Goal: Check status: Check status

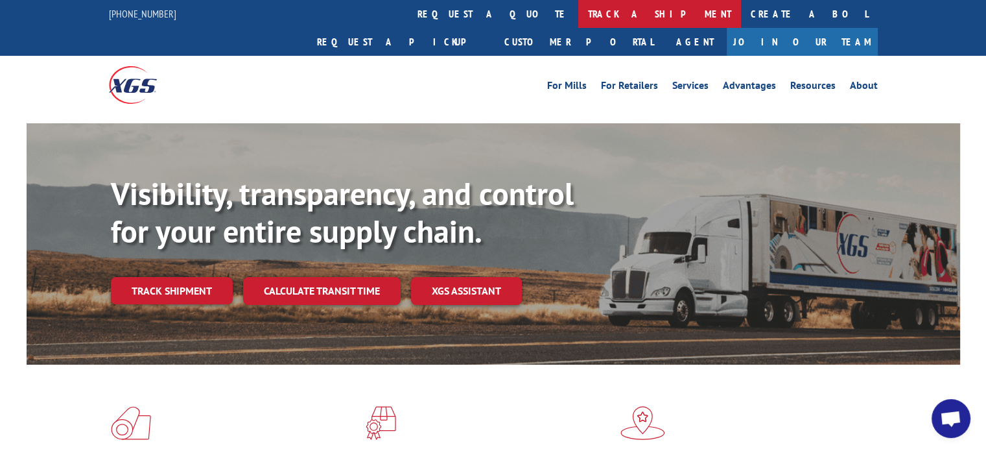
click at [578, 14] on link "track a shipment" at bounding box center [659, 14] width 163 height 28
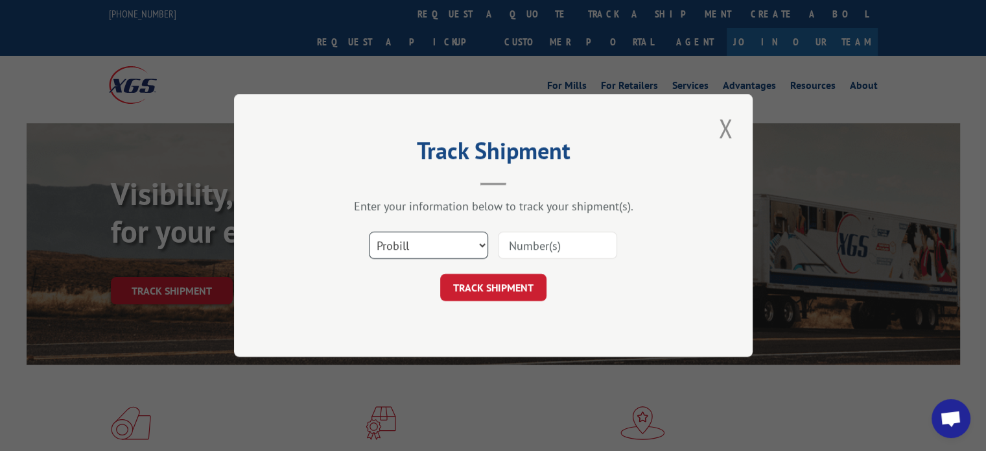
click at [441, 242] on select "Select category... Probill BOL PO" at bounding box center [428, 245] width 119 height 27
select select "po"
click at [369, 232] on select "Select category... Probill BOL PO" at bounding box center [428, 245] width 119 height 27
click at [546, 246] on input at bounding box center [557, 245] width 119 height 27
paste input "01539398"
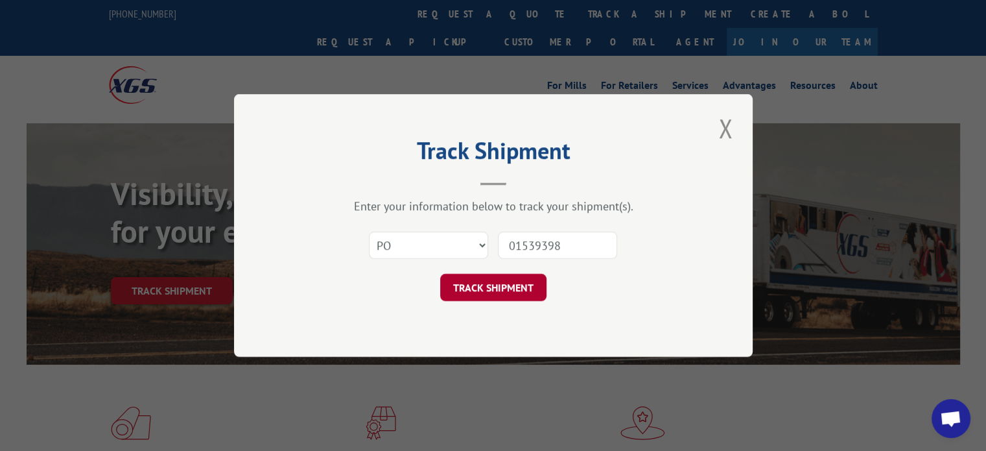
type input "01539398"
click at [534, 293] on button "TRACK SHIPMENT" at bounding box center [493, 287] width 106 height 27
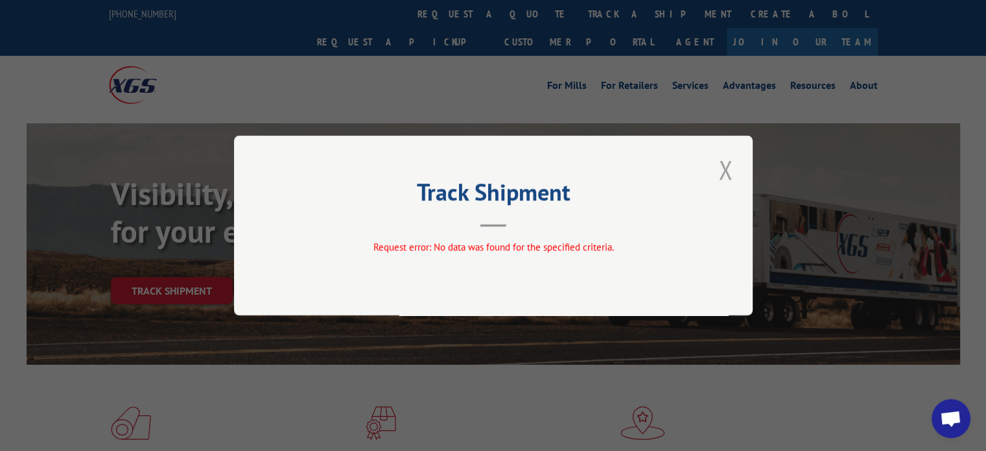
click at [724, 171] on button "Close modal" at bounding box center [726, 170] width 22 height 36
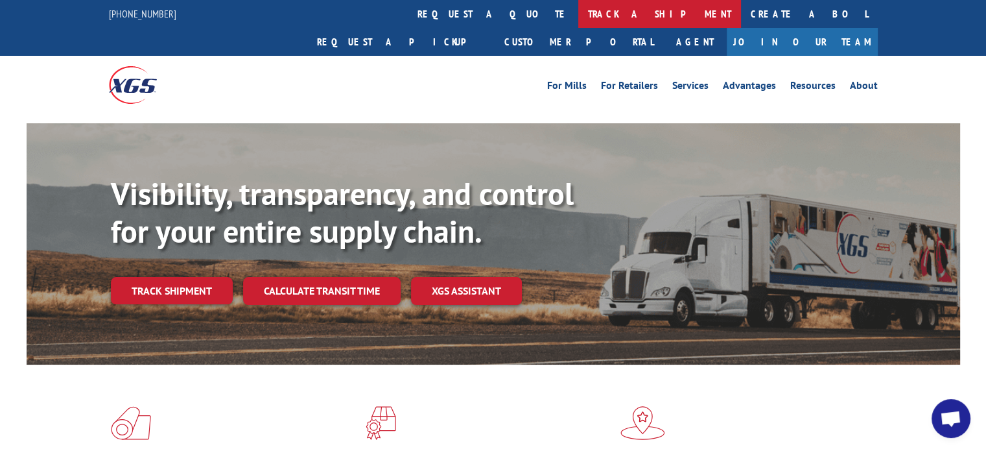
click at [578, 14] on link "track a shipment" at bounding box center [659, 14] width 163 height 28
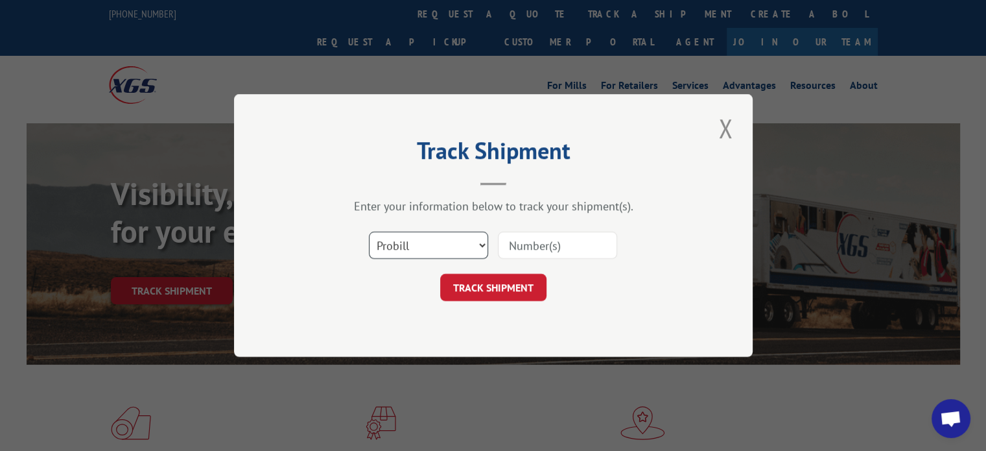
drag, startPoint x: 460, startPoint y: 250, endPoint x: 451, endPoint y: 251, distance: 9.1
click at [460, 250] on select "Select category... Probill BOL PO" at bounding box center [428, 245] width 119 height 27
select select "po"
click at [369, 232] on select "Select category... Probill BOL PO" at bounding box center [428, 245] width 119 height 27
paste input "03532029"
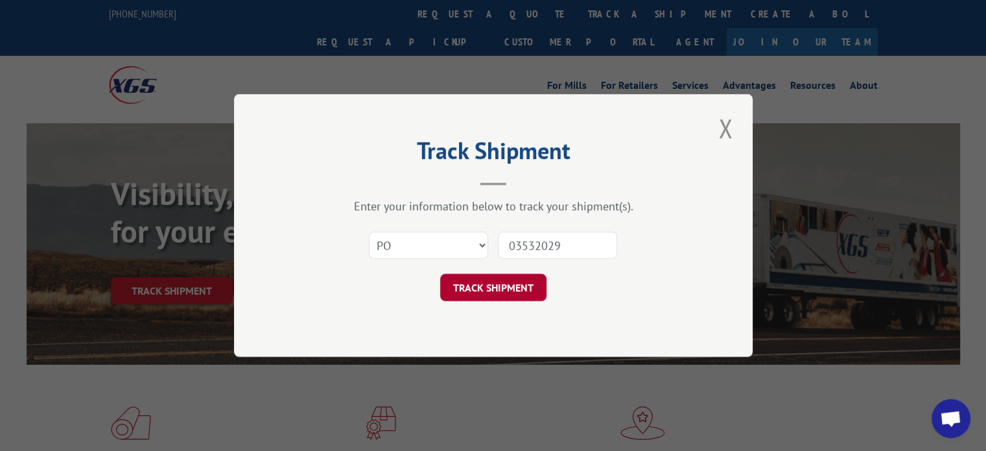
type input "03532029"
drag, startPoint x: 490, startPoint y: 283, endPoint x: 527, endPoint y: 280, distance: 37.8
click at [492, 282] on button "TRACK SHIPMENT" at bounding box center [493, 287] width 106 height 27
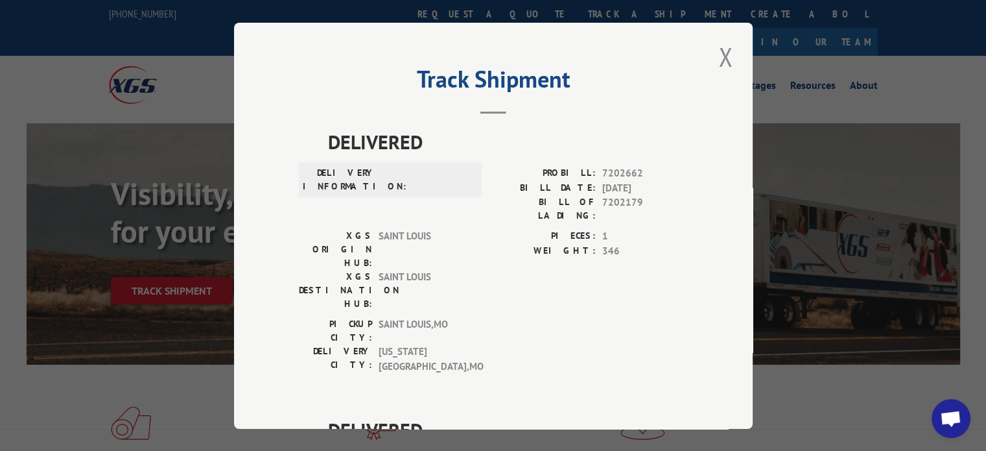
click at [715, 54] on button "Close modal" at bounding box center [726, 57] width 22 height 36
